Goal: Information Seeking & Learning: Learn about a topic

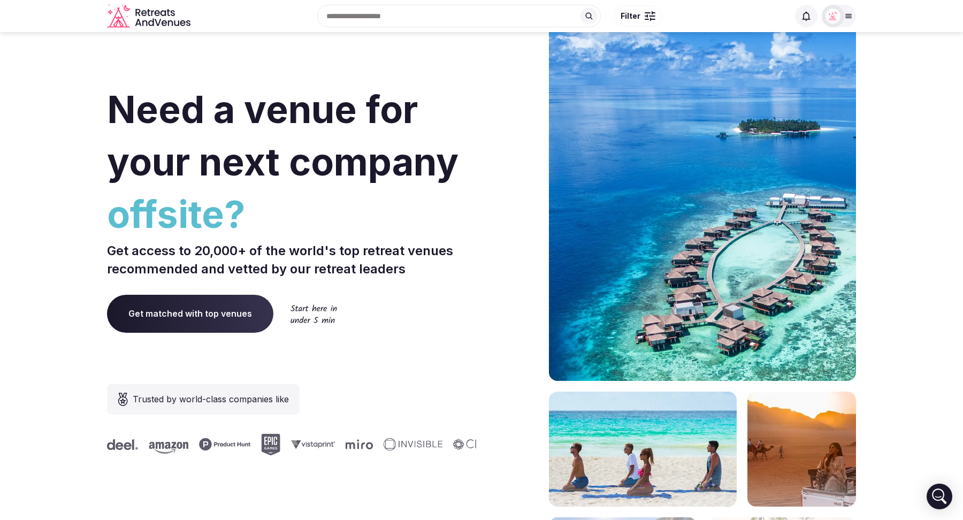
click at [45, 85] on section "Need a venue for your next company offsite? Get access to 20,000+ of the world'…" at bounding box center [481, 320] width 963 height 645
click at [44, 152] on section "Need a venue for your next company offsite? Get access to 20,000+ of the world'…" at bounding box center [481, 320] width 963 height 645
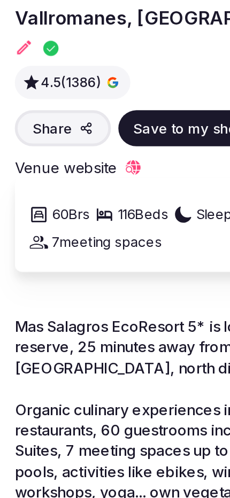
scroll to position [86, 0]
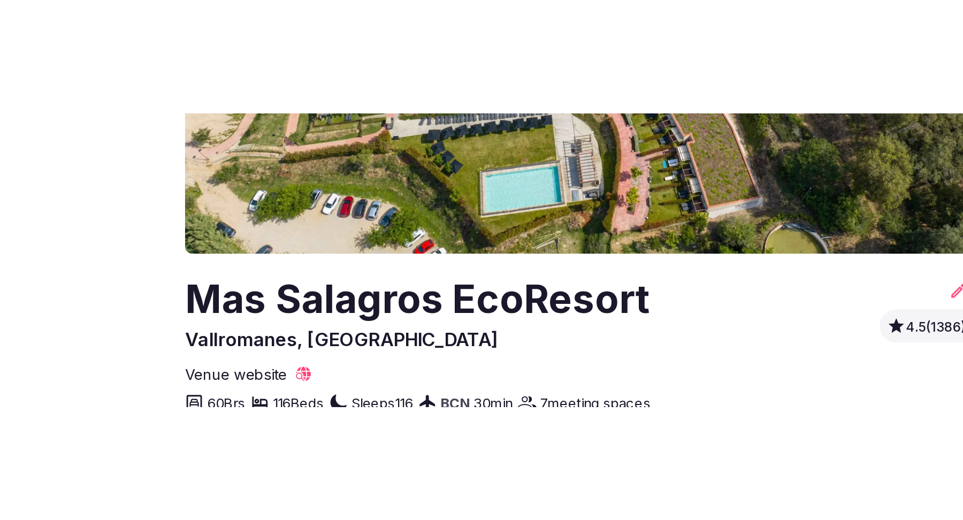
scroll to position [108, 0]
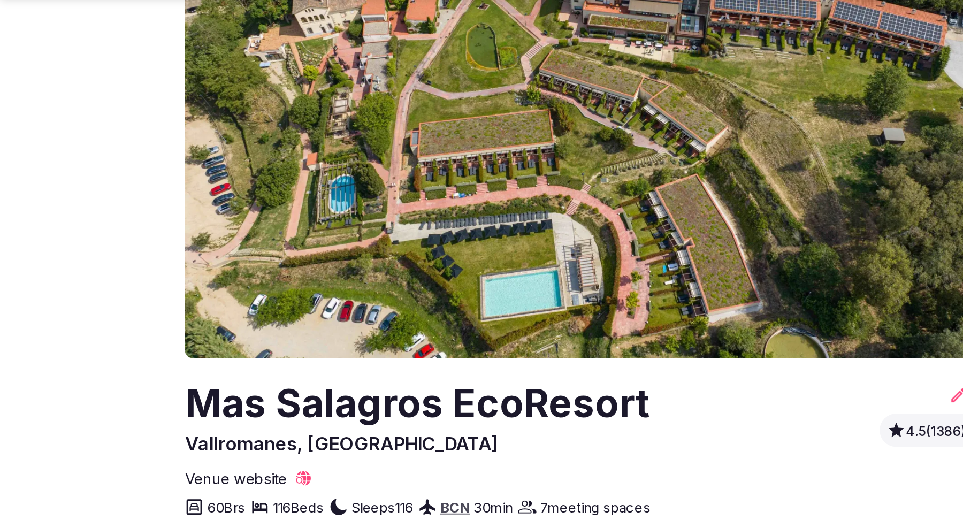
scroll to position [104, 0]
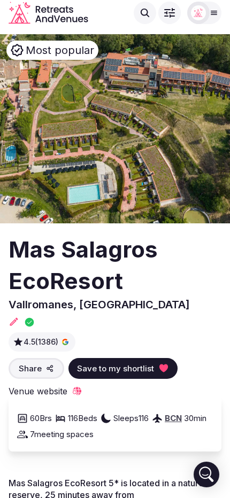
click at [39, 369] on span "Share" at bounding box center [30, 368] width 23 height 11
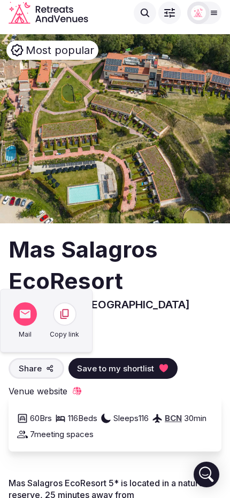
click at [39, 369] on span "Share" at bounding box center [30, 368] width 23 height 11
